Goal: Task Accomplishment & Management: Use online tool/utility

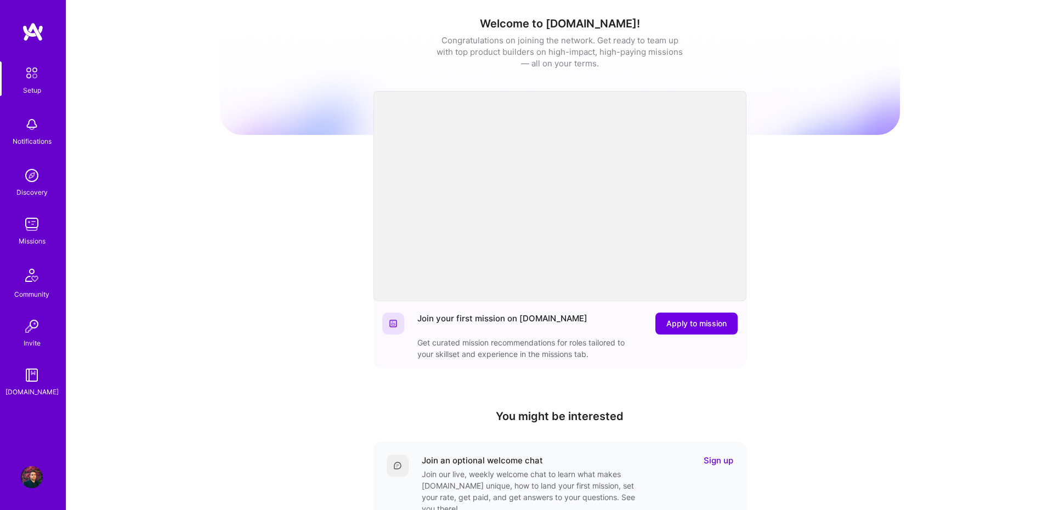
click at [41, 235] on img at bounding box center [32, 224] width 22 height 22
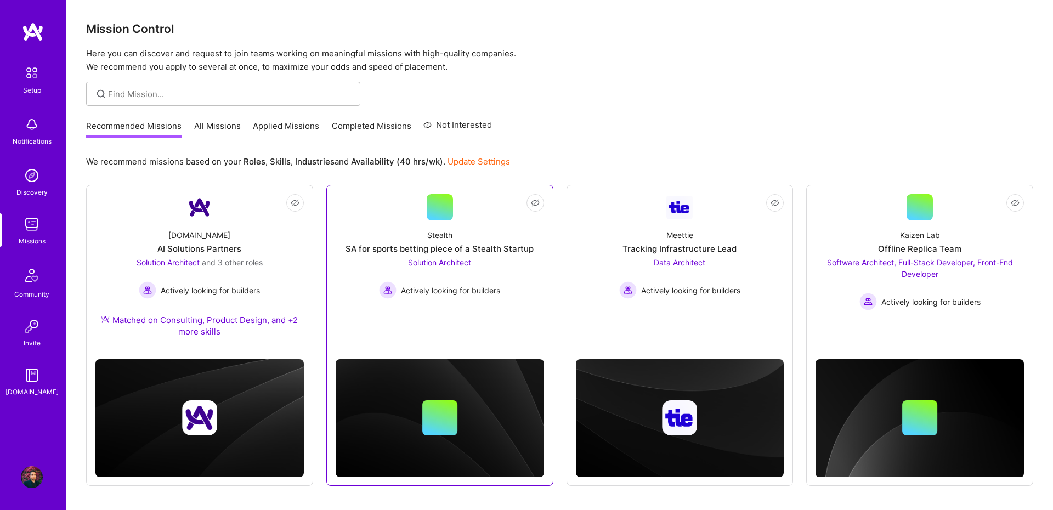
click at [457, 206] on link "Not Interested Stealth SA for sports betting piece of a Stealth Startup Solutio…" at bounding box center [440, 262] width 208 height 137
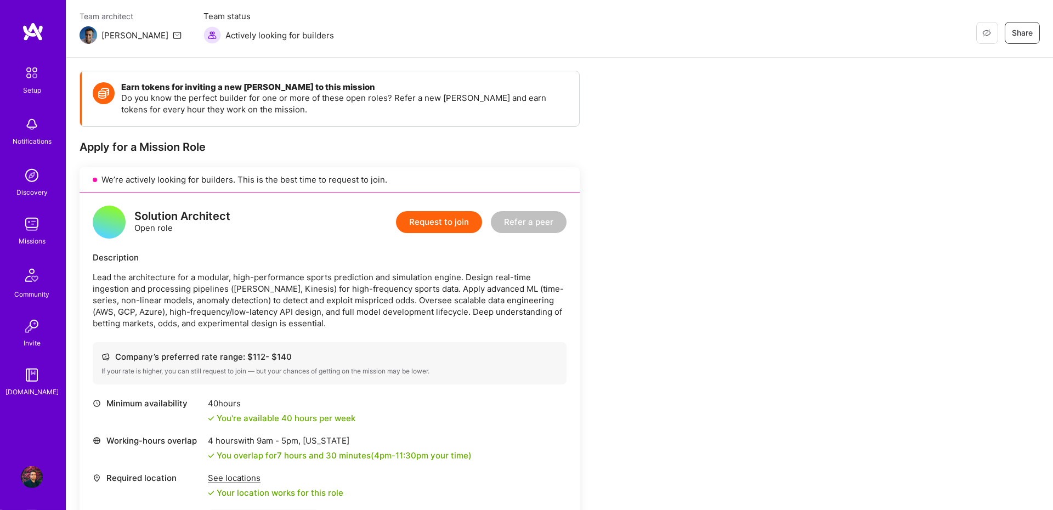
scroll to position [76, 0]
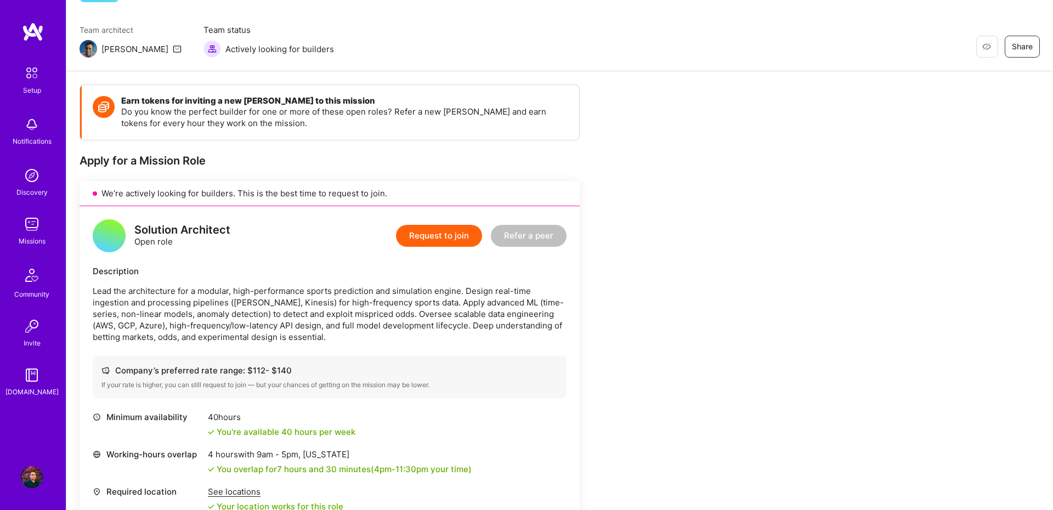
click at [27, 212] on div "Setup Notifications Discovery Missions Community Invite [DOMAIN_NAME]" at bounding box center [33, 229] width 66 height 336
click at [35, 222] on img at bounding box center [32, 224] width 22 height 22
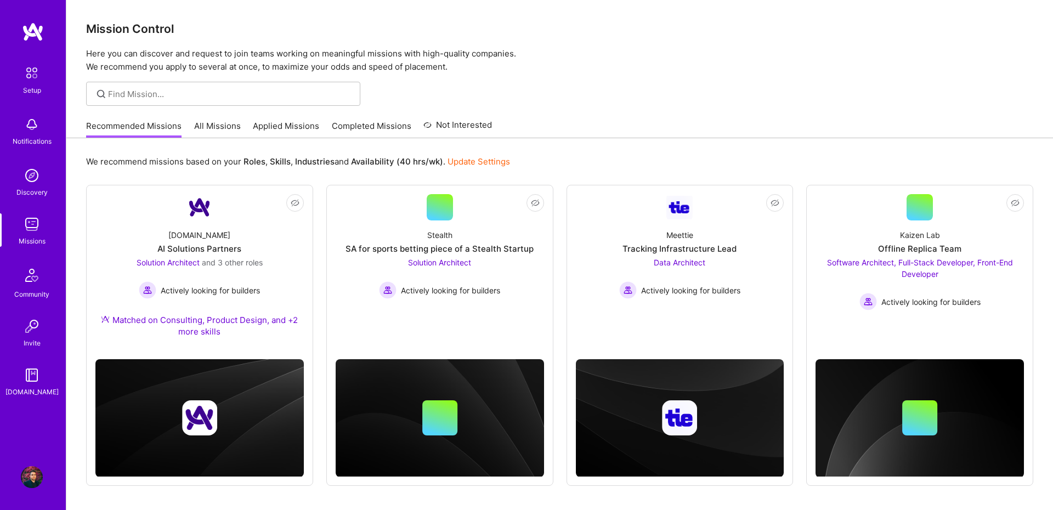
click at [220, 127] on link "All Missions" at bounding box center [217, 129] width 47 height 18
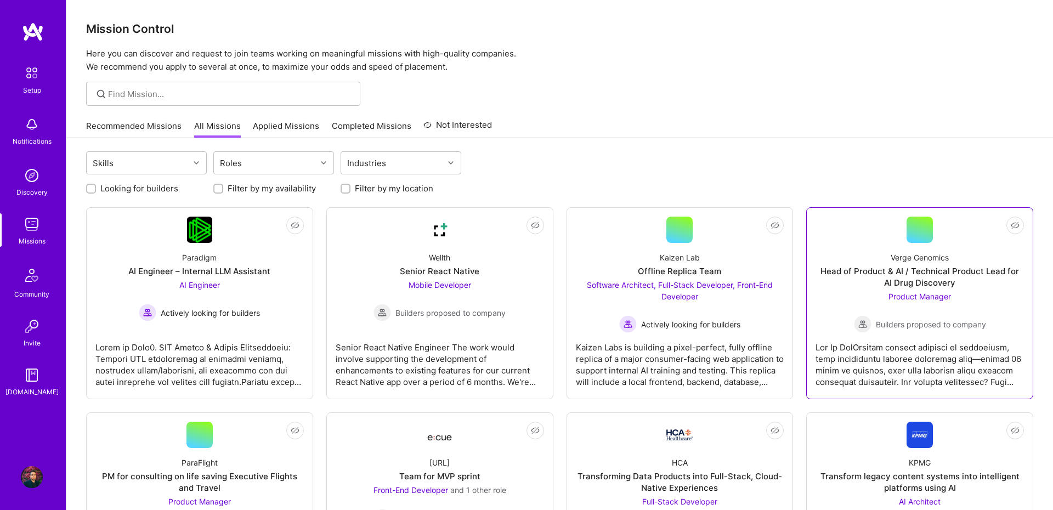
click at [907, 249] on div "Verge Genomics Head of Product & AI / Technical Product Lead for AI Drug Discov…" at bounding box center [920, 288] width 208 height 90
